Goal: Information Seeking & Learning: Learn about a topic

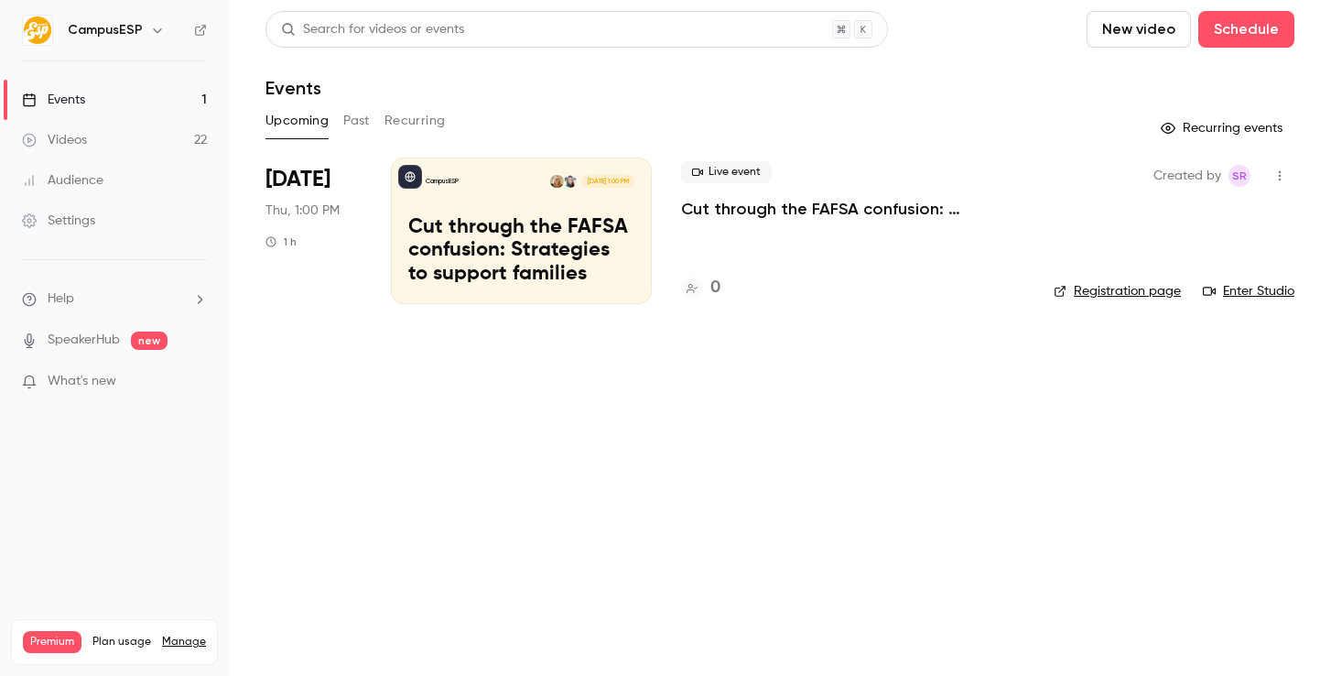
click at [363, 119] on button "Past" at bounding box center [356, 120] width 27 height 29
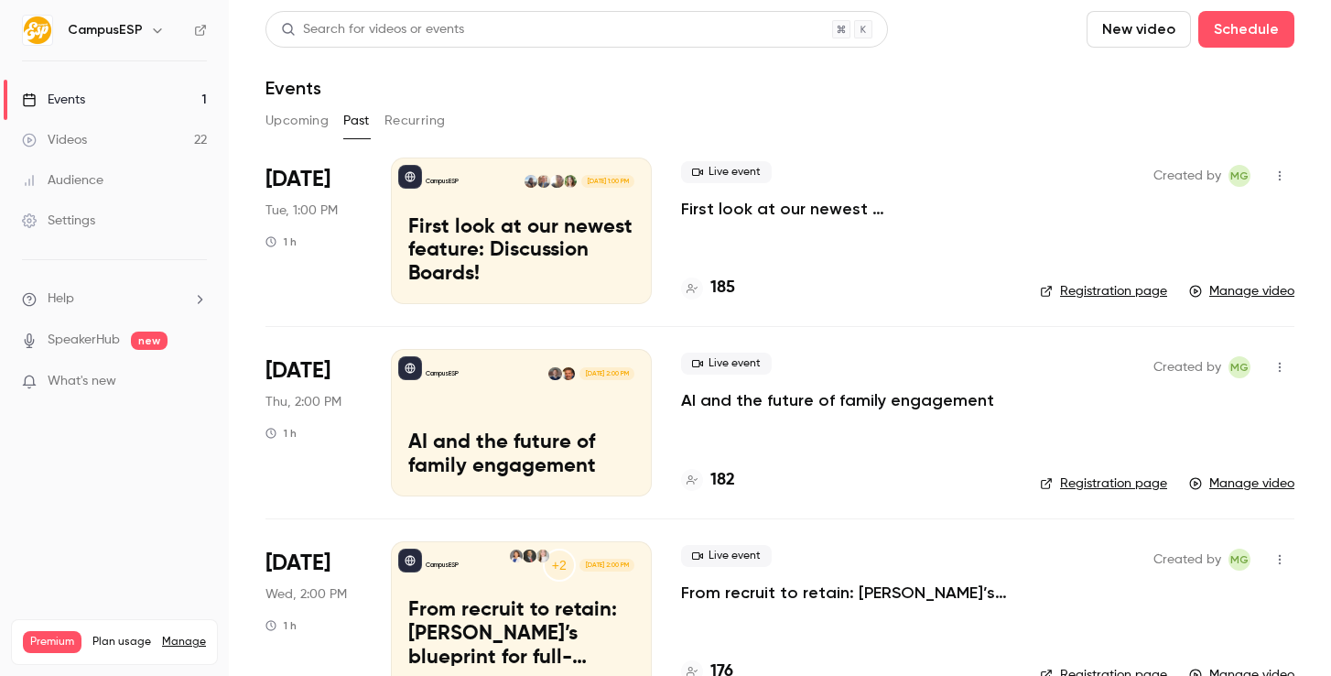
click at [794, 212] on p "First look at our newest feature: Discussion Boards!" at bounding box center [846, 209] width 330 height 22
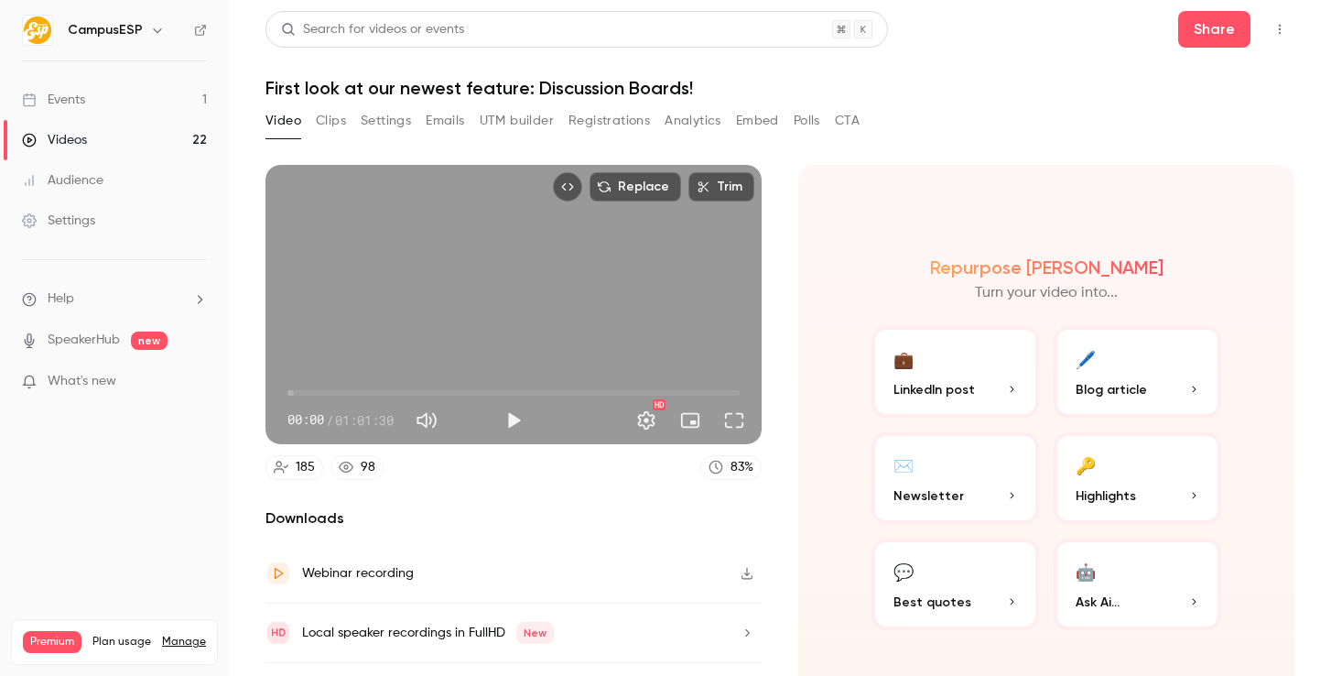
click at [809, 125] on button "Polls" at bounding box center [807, 120] width 27 height 29
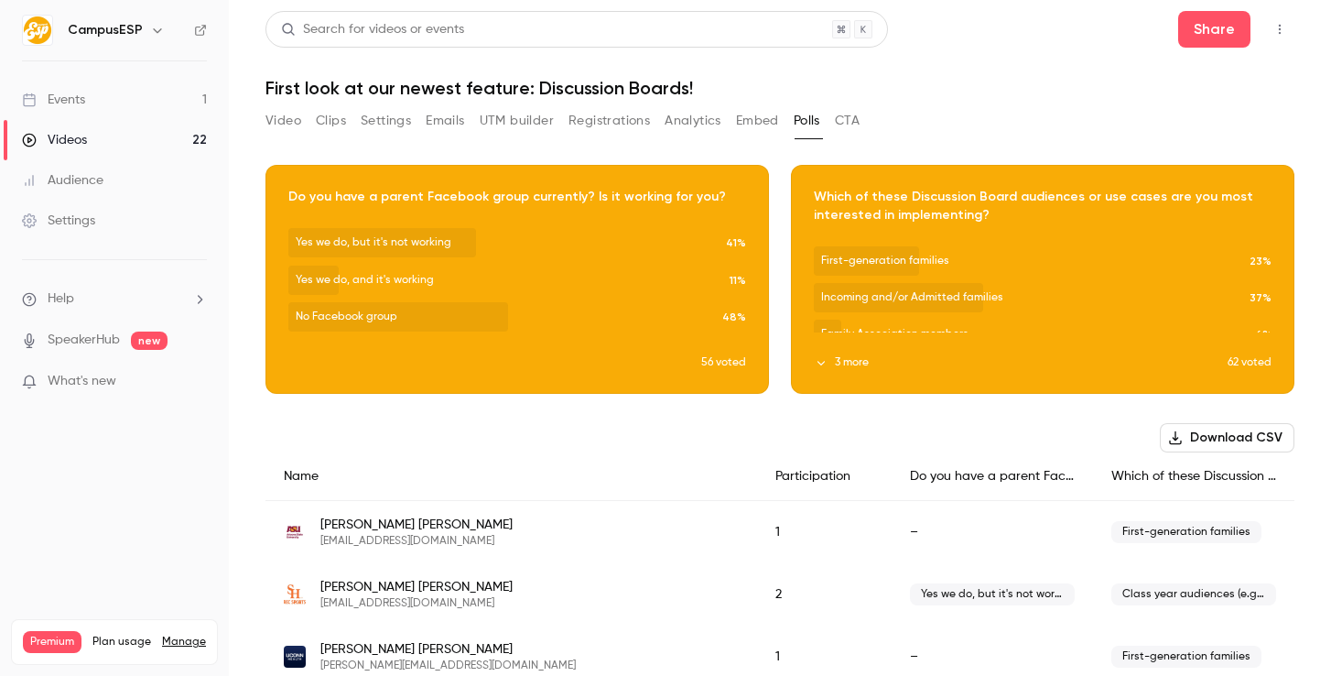
click at [1197, 443] on button "Download CSV" at bounding box center [1227, 437] width 135 height 29
click at [853, 126] on button "CTA" at bounding box center [847, 120] width 25 height 29
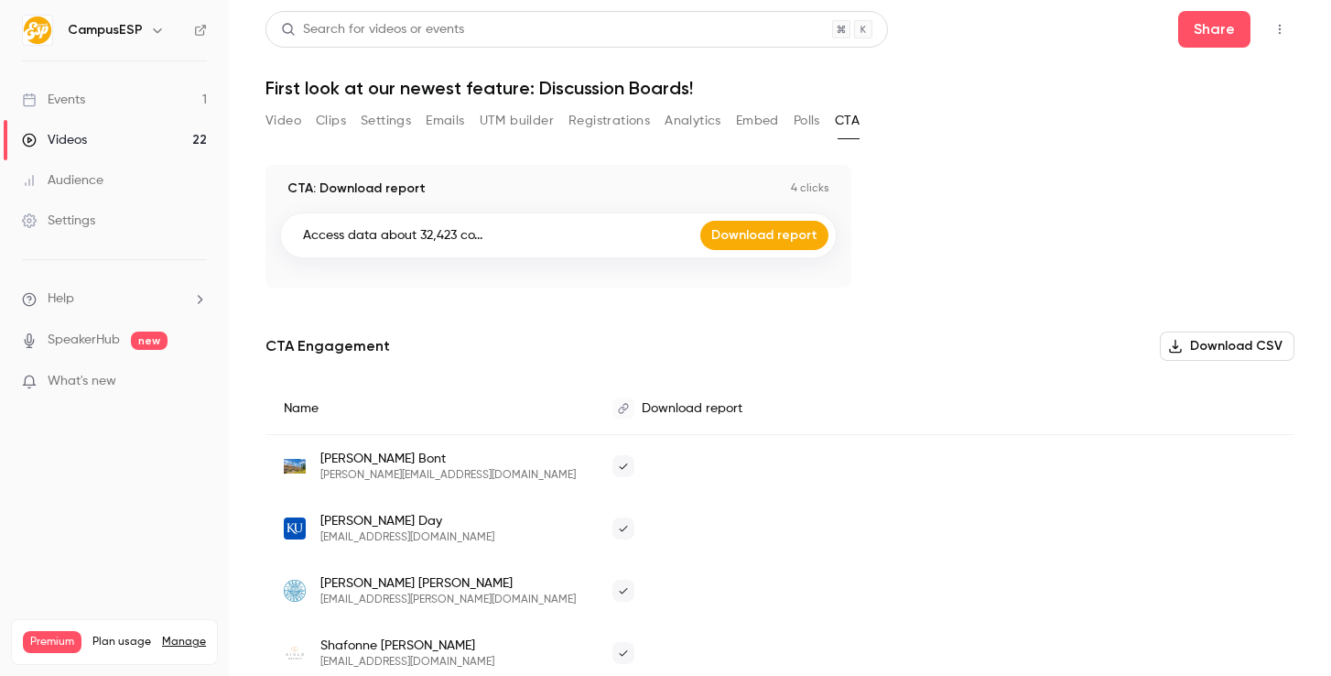
scroll to position [52, 0]
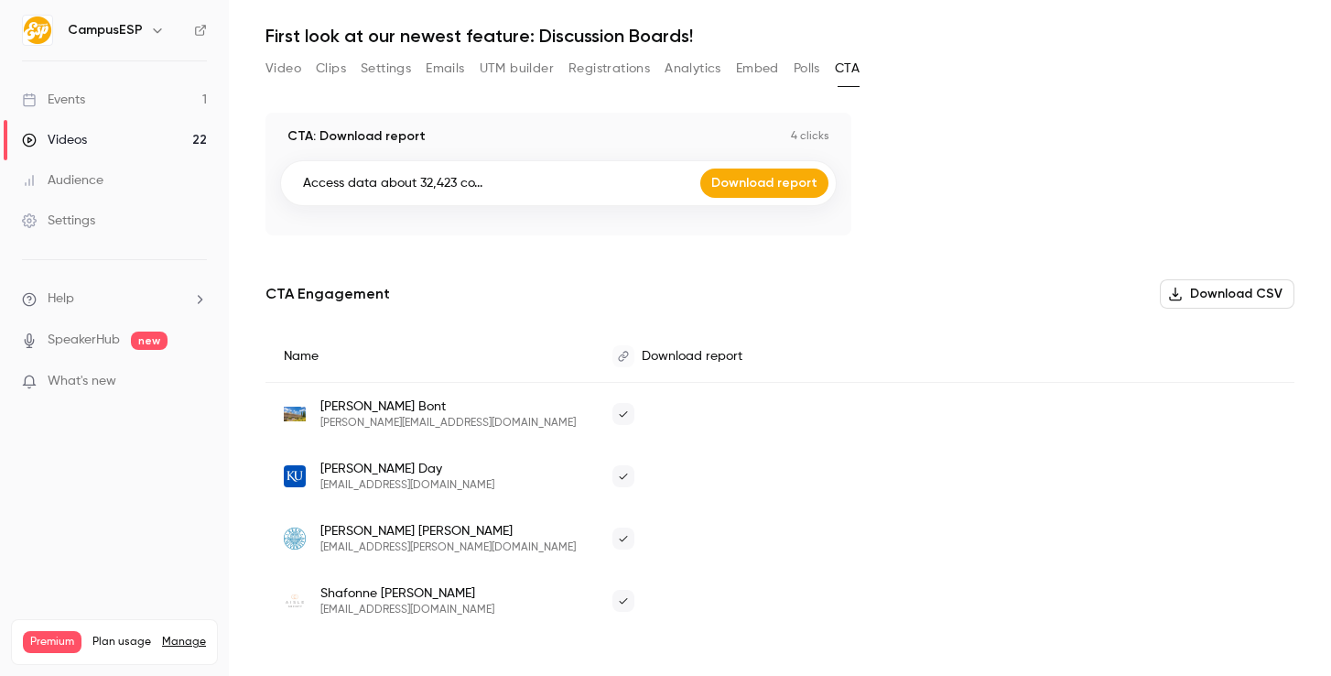
click at [681, 77] on button "Analytics" at bounding box center [693, 68] width 57 height 29
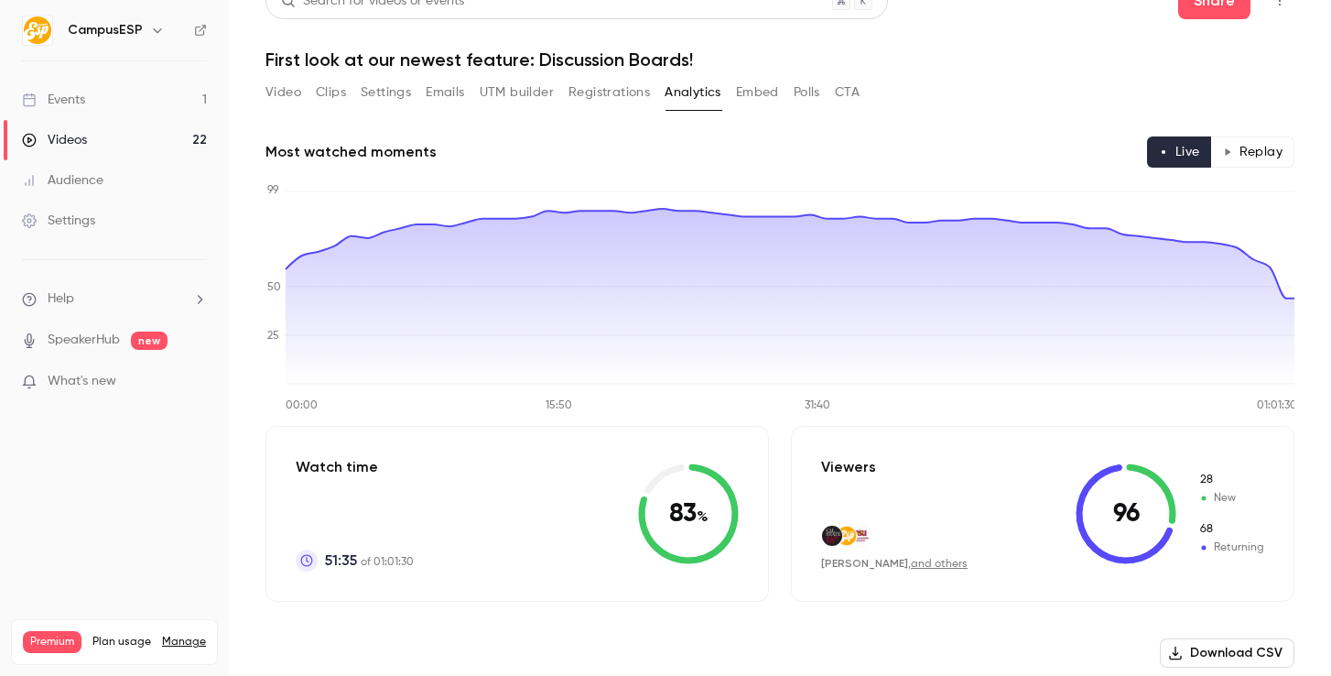
scroll to position [20, 0]
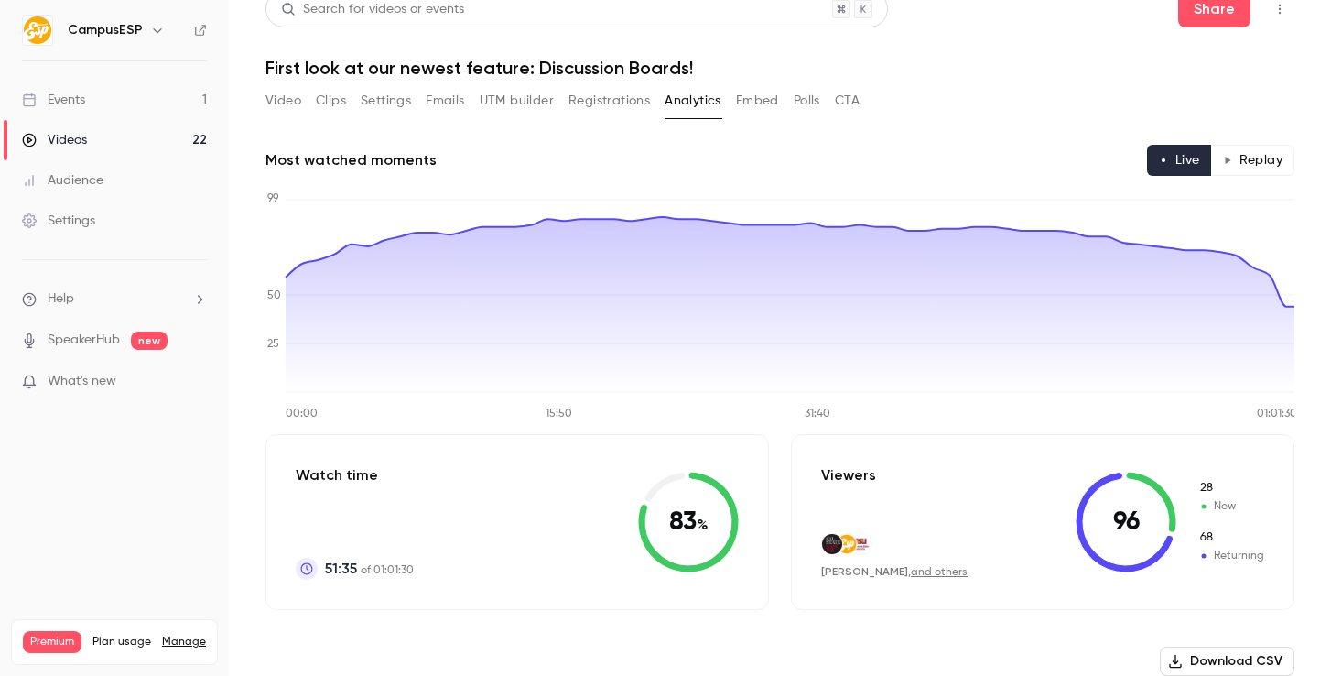
click at [285, 96] on button "Video" at bounding box center [283, 100] width 36 height 29
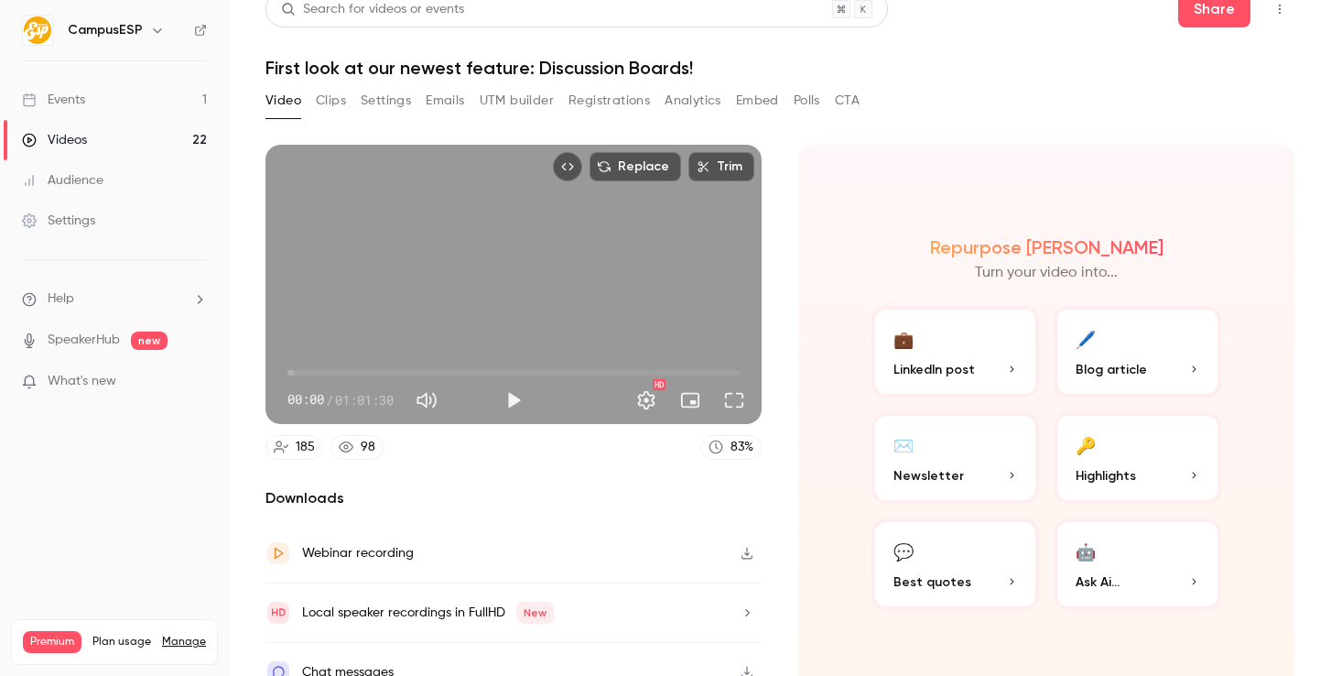
scroll to position [46, 0]
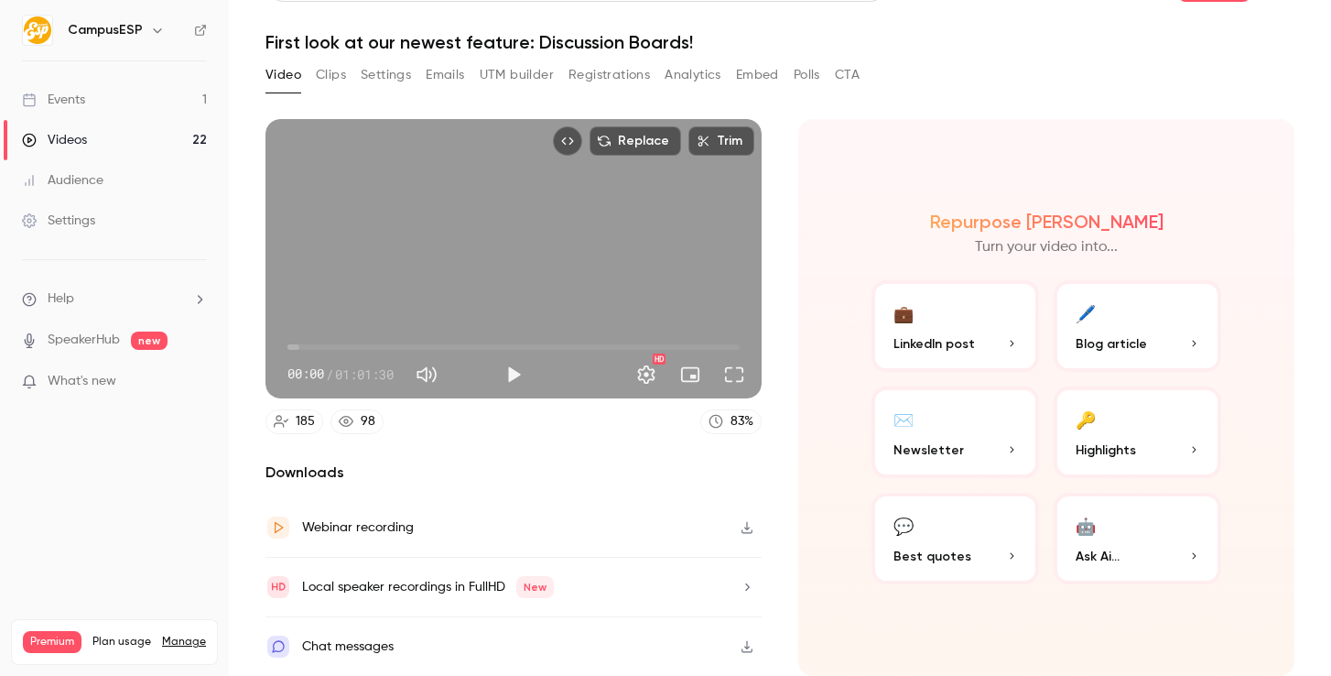
click at [584, 641] on div "Chat messages" at bounding box center [513, 646] width 496 height 59
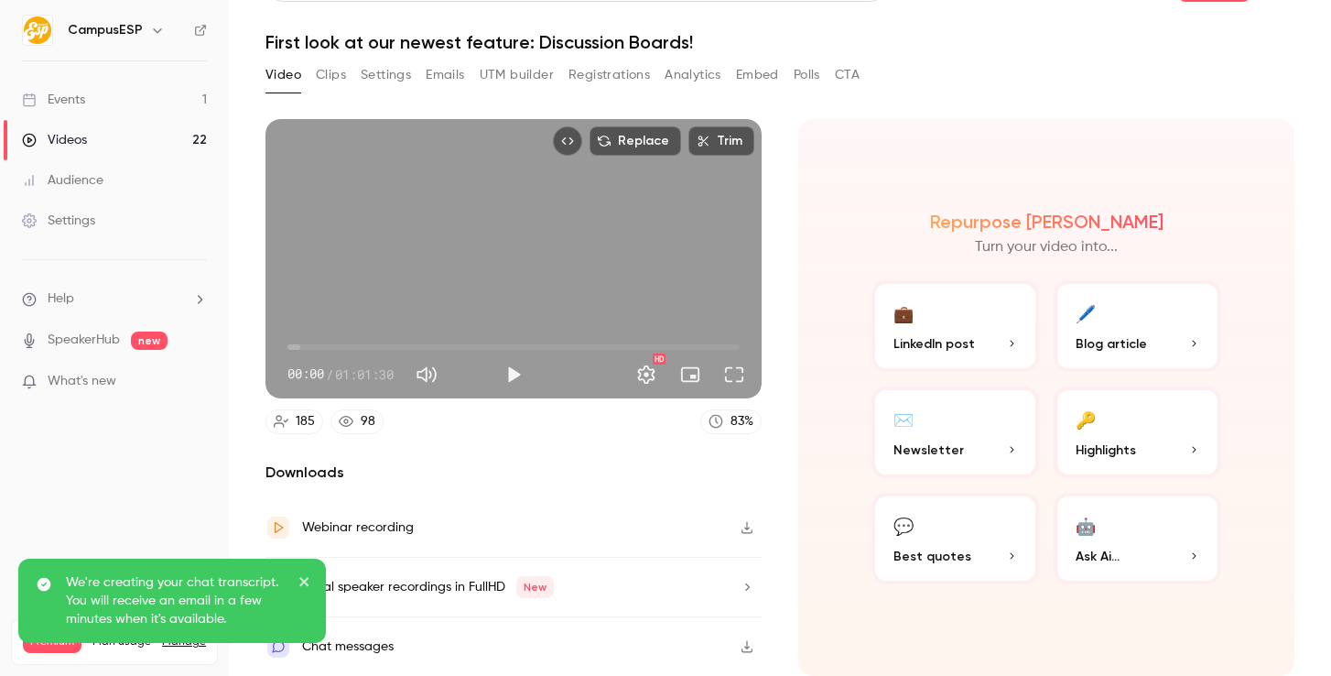
click at [790, 651] on main "Search for videos or events Share First look at our newest feature: Discussion …" at bounding box center [780, 338] width 1102 height 676
click at [309, 580] on icon "close" at bounding box center [304, 581] width 13 height 15
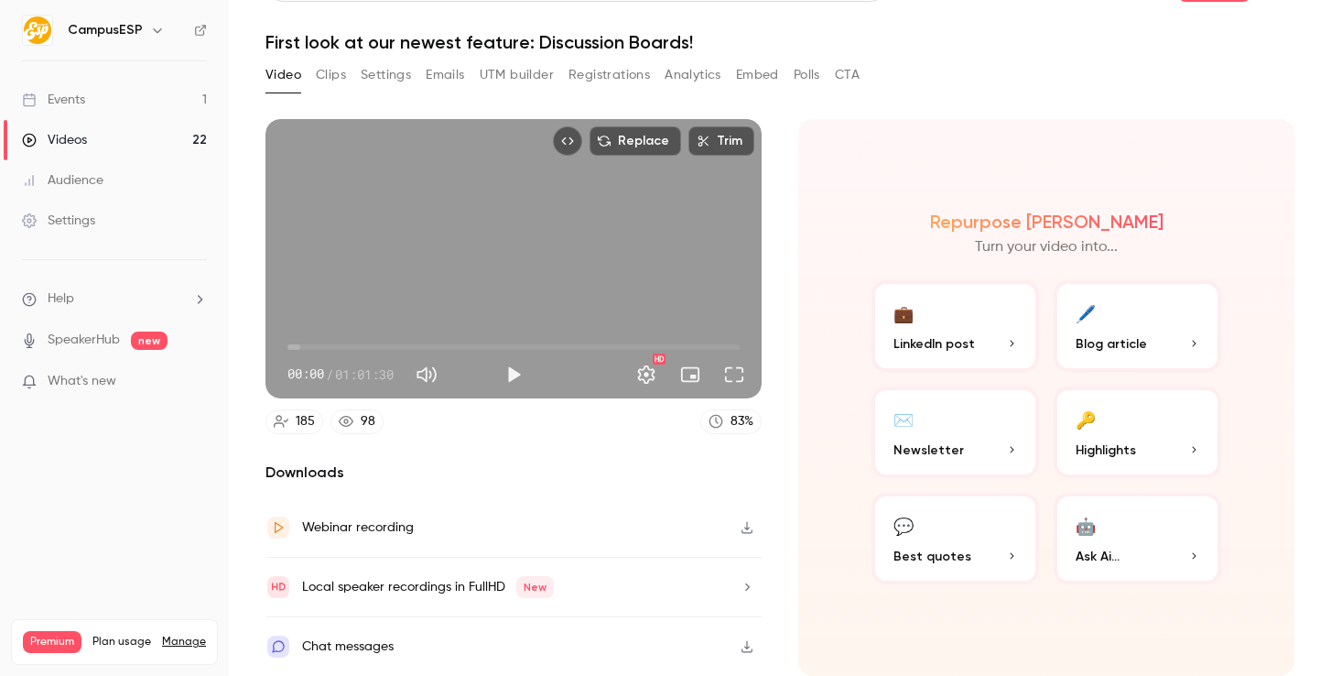
click at [542, 33] on h1 "First look at our newest feature: Discussion Boards!" at bounding box center [779, 42] width 1029 height 22
copy div "First look at our newest feature: Discussion Boards! Video Clips Settings Email…"
click at [749, 528] on icon "button" at bounding box center [747, 527] width 15 height 13
